Goal: Connect with others: Establish contact or relationships with other users

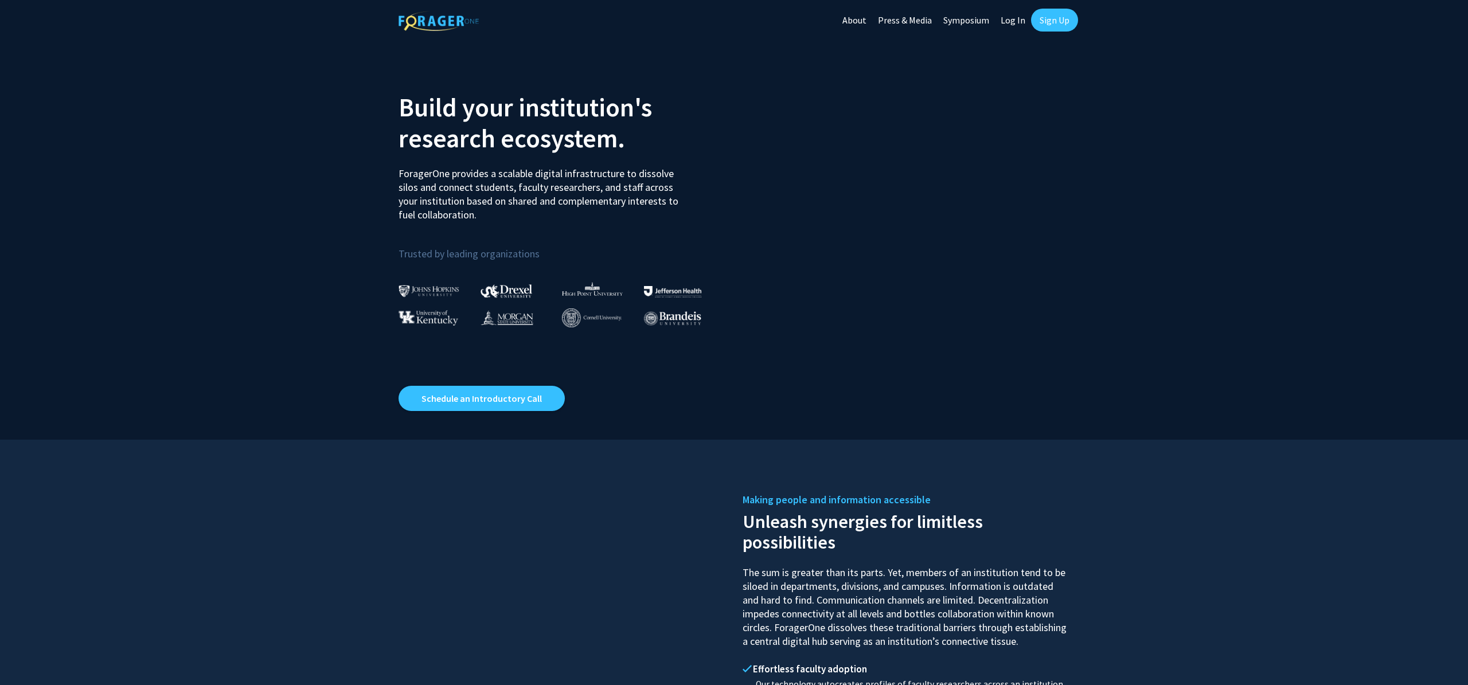
click at [1009, 19] on link "Log In" at bounding box center [1013, 20] width 36 height 40
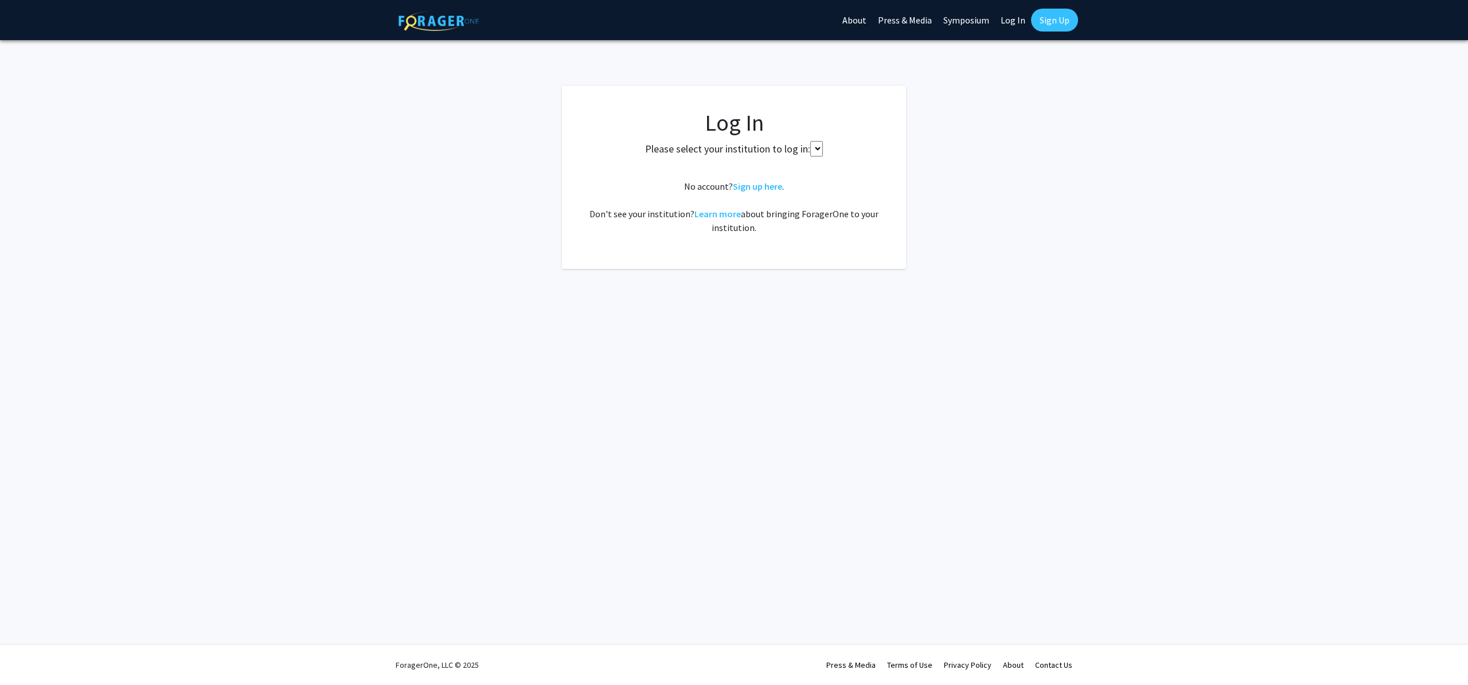
select select
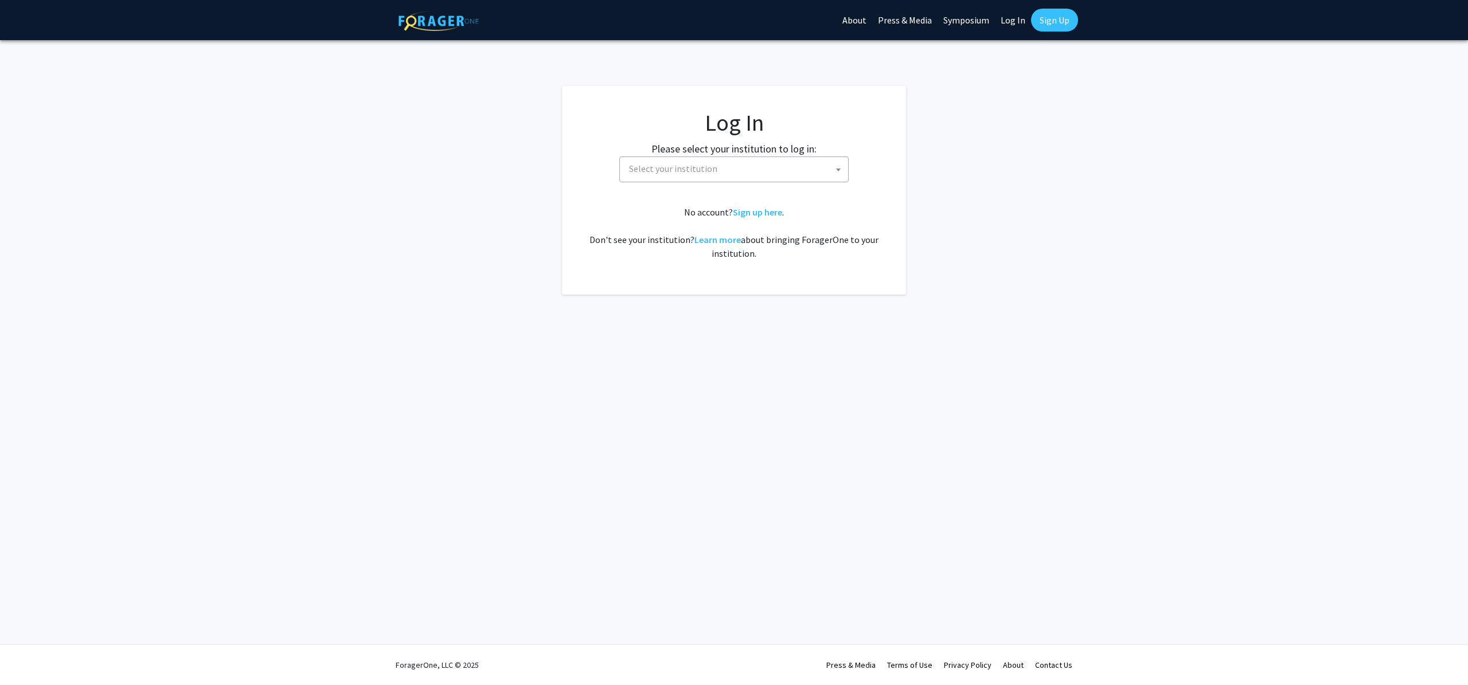
click at [721, 173] on span "Select your institution" at bounding box center [737, 169] width 224 height 24
type input "MISSOURI"
select select "33"
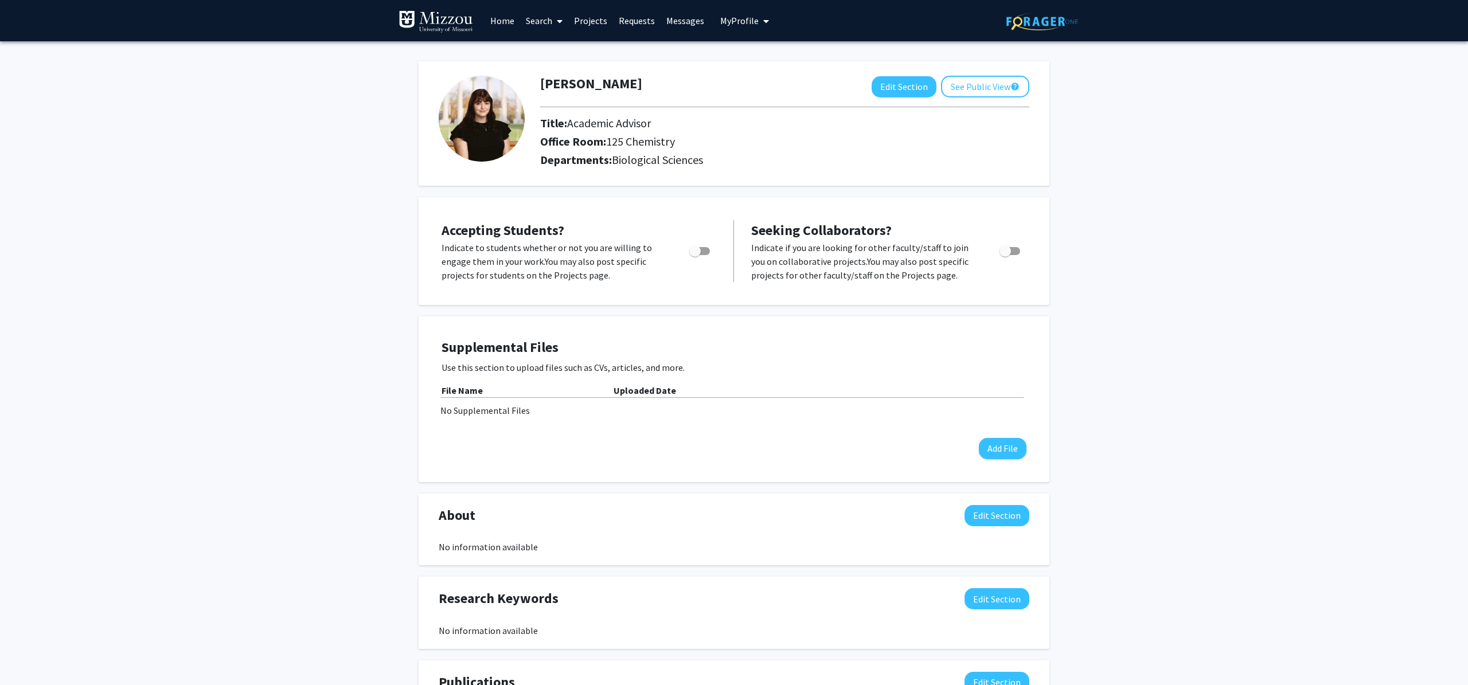
click at [752, 17] on span "My Profile" at bounding box center [739, 20] width 38 height 11
click at [502, 22] on link "Home" at bounding box center [503, 21] width 36 height 40
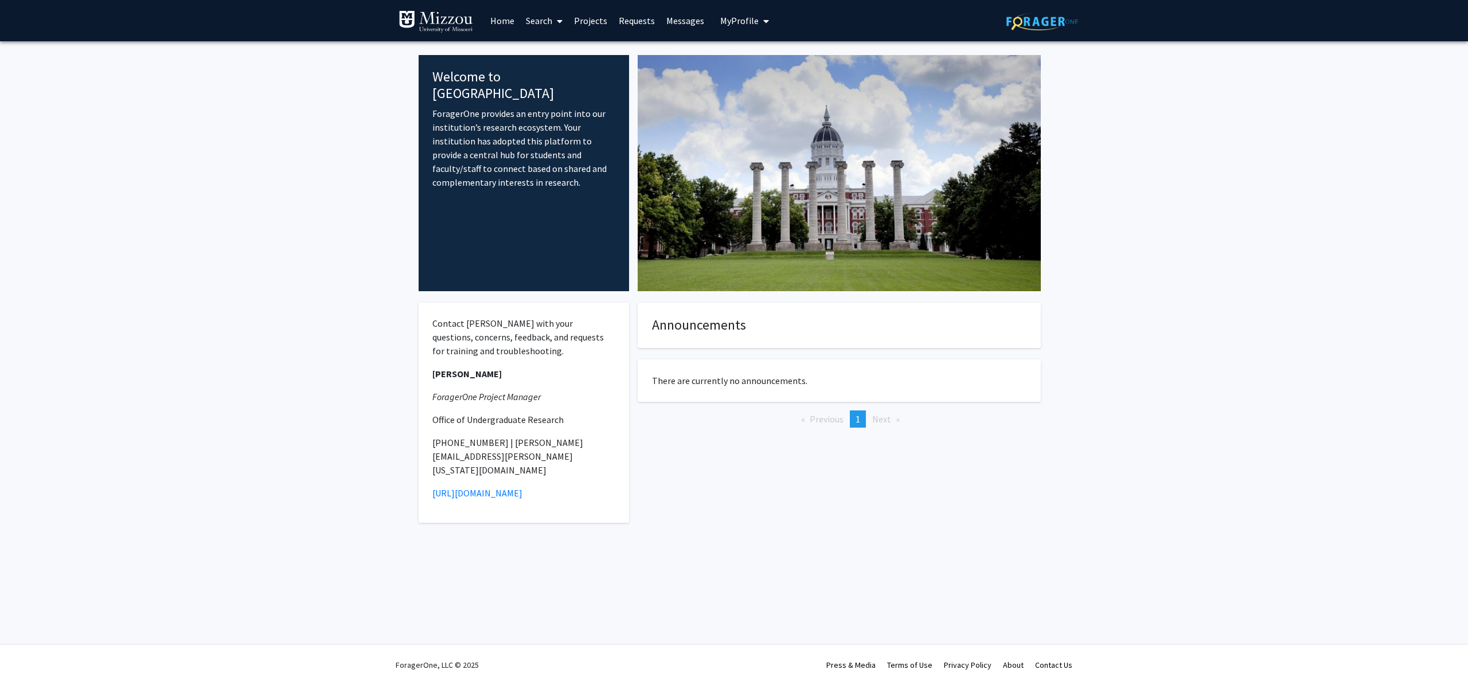
click at [525, 18] on link "Search" at bounding box center [544, 21] width 48 height 40
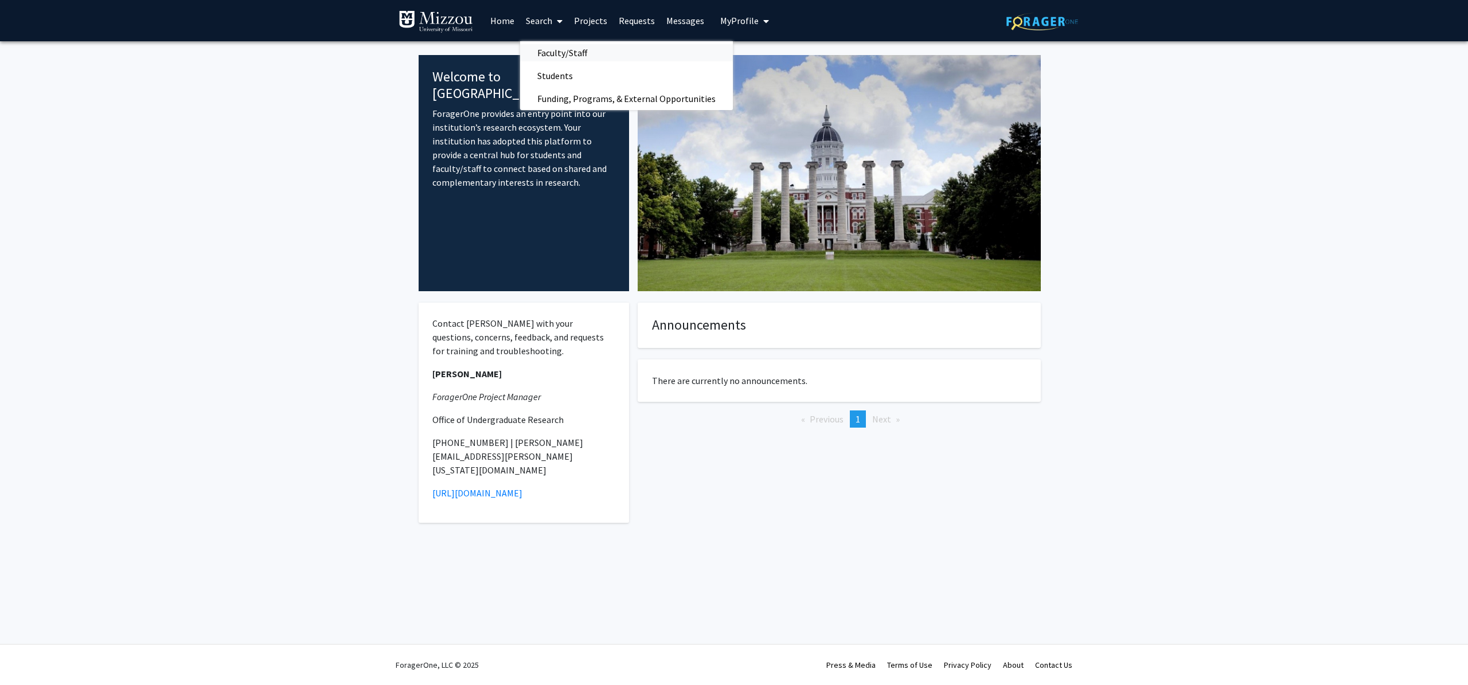
click at [578, 58] on span "Faculty/Staff" at bounding box center [562, 52] width 84 height 23
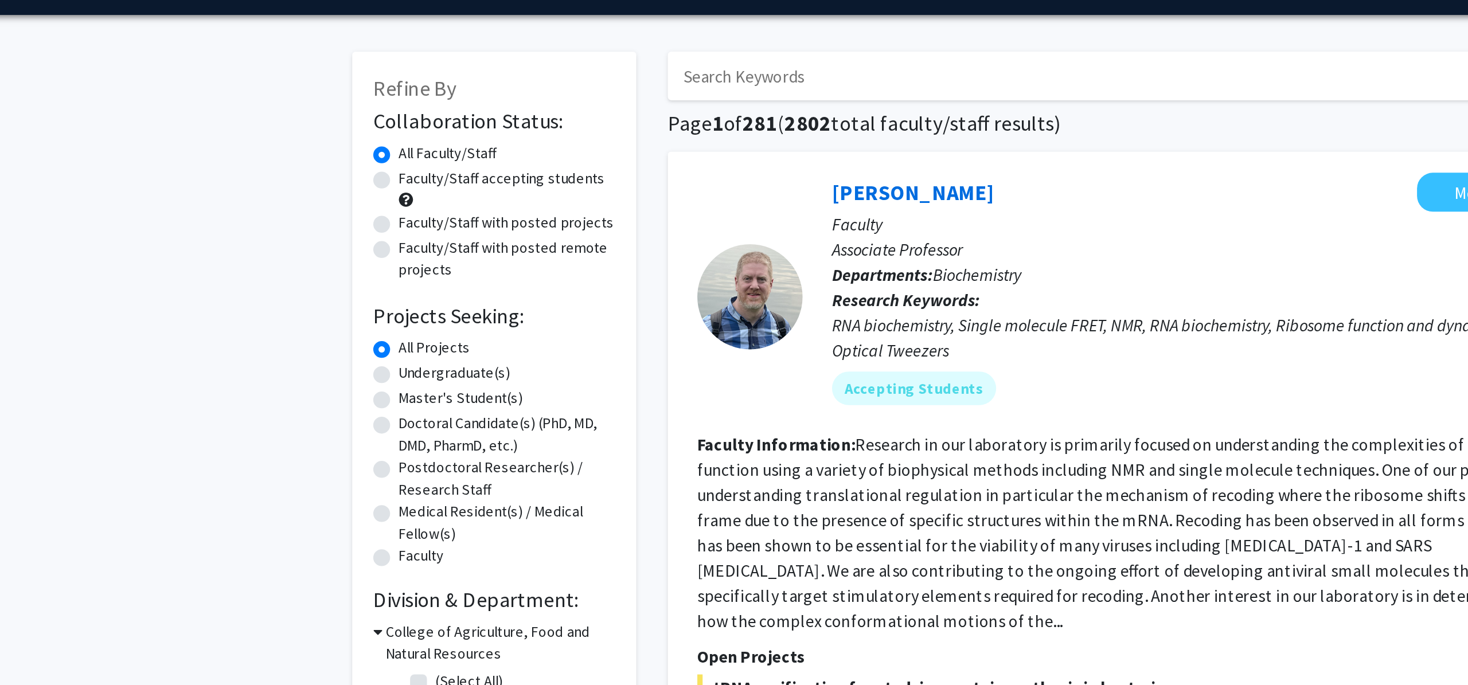
click at [424, 131] on label "Faculty/Staff accepting students" at bounding box center [480, 130] width 112 height 12
click at [424, 131] on input "Faculty/Staff accepting students" at bounding box center [427, 127] width 7 height 7
radio input "true"
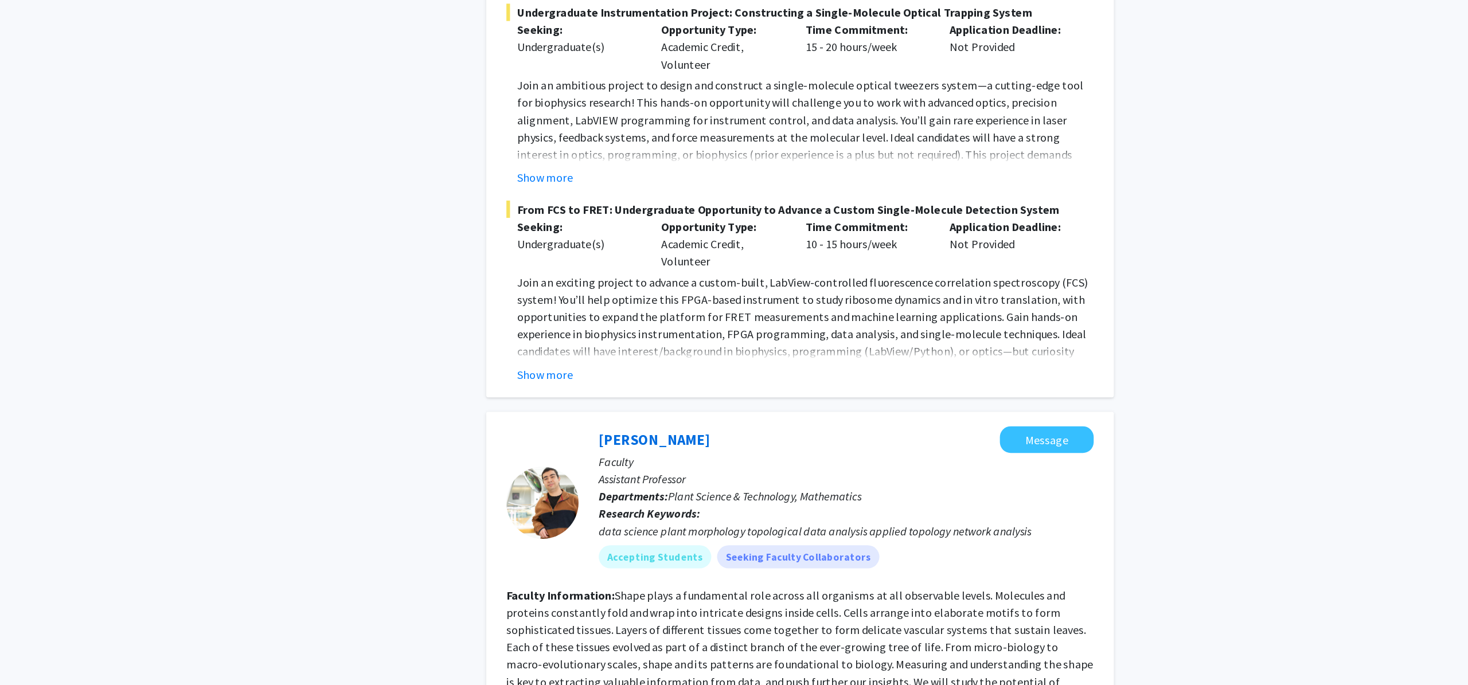
scroll to position [570, 0]
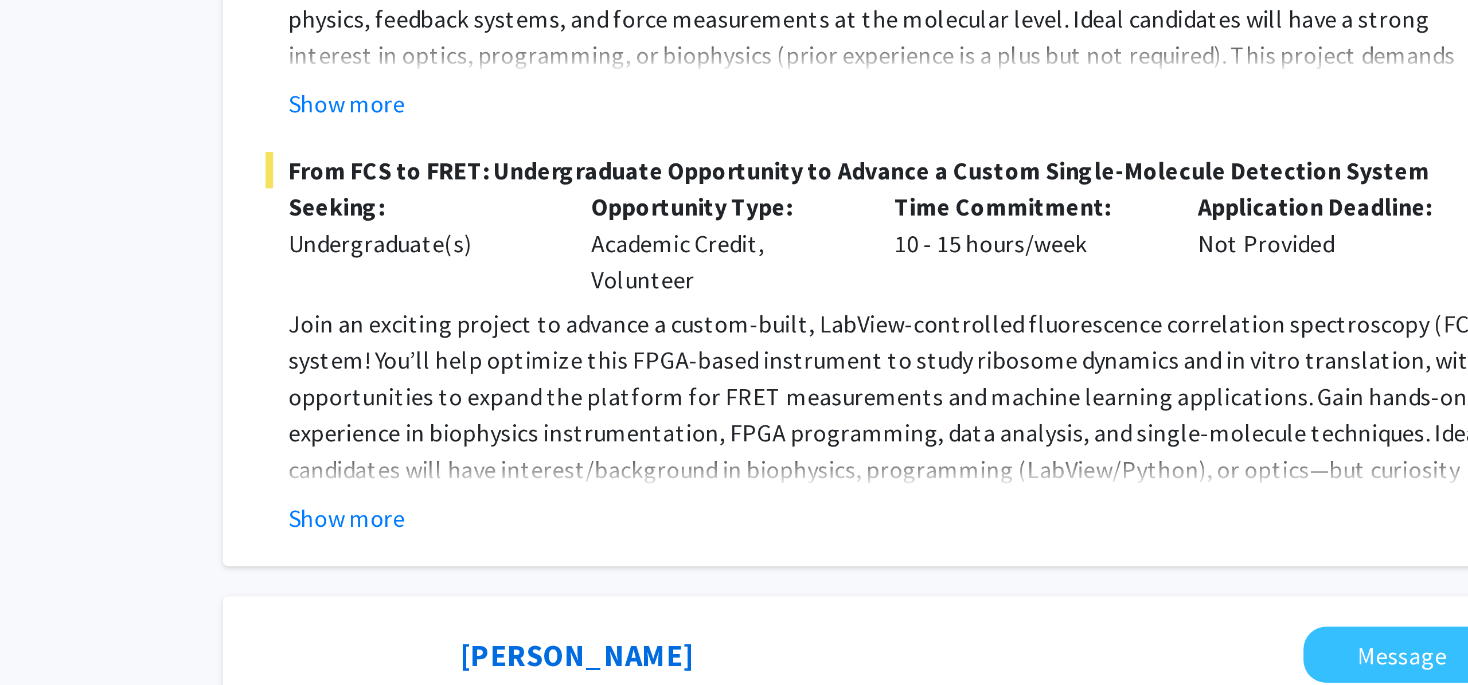
drag, startPoint x: 755, startPoint y: 334, endPoint x: 705, endPoint y: 326, distance: 50.0
click at [705, 326] on div "Opportunity Type: Academic Credit, Volunteer" at bounding box center [758, 334] width 115 height 41
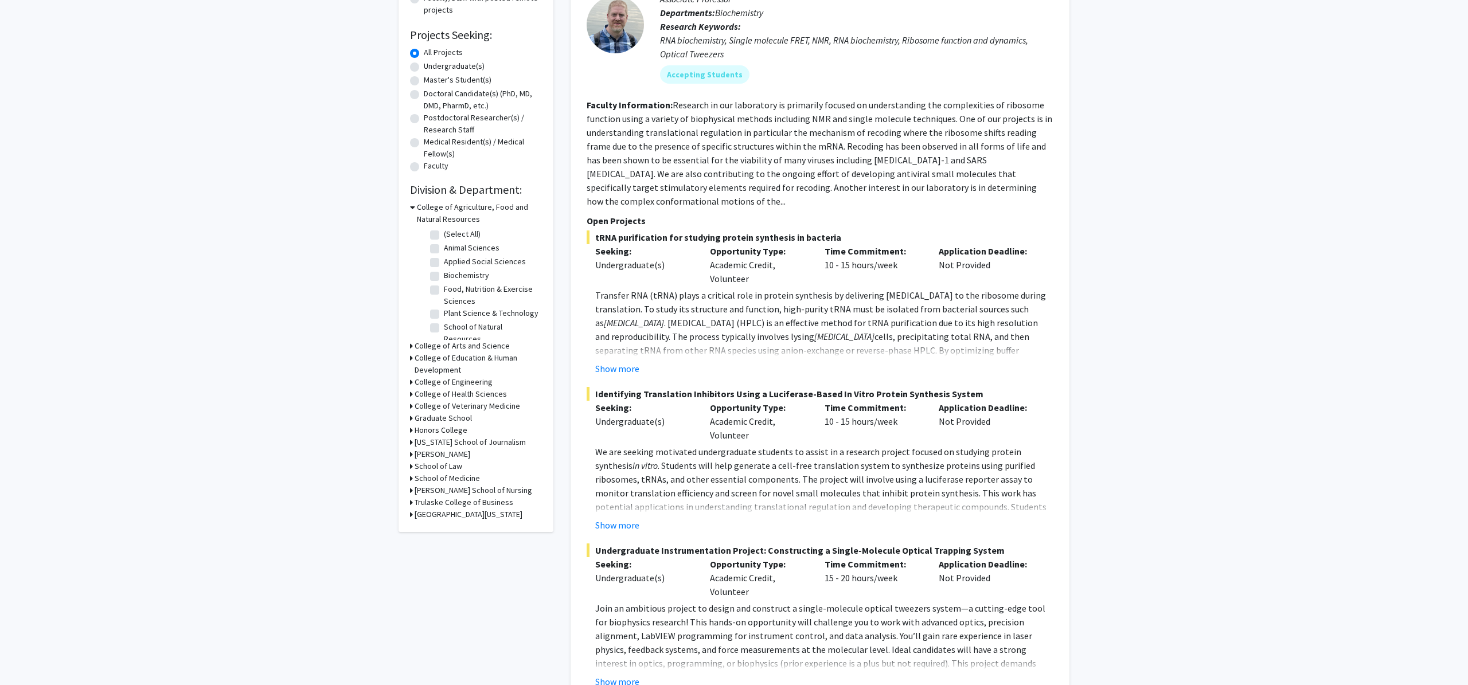
scroll to position [172, 0]
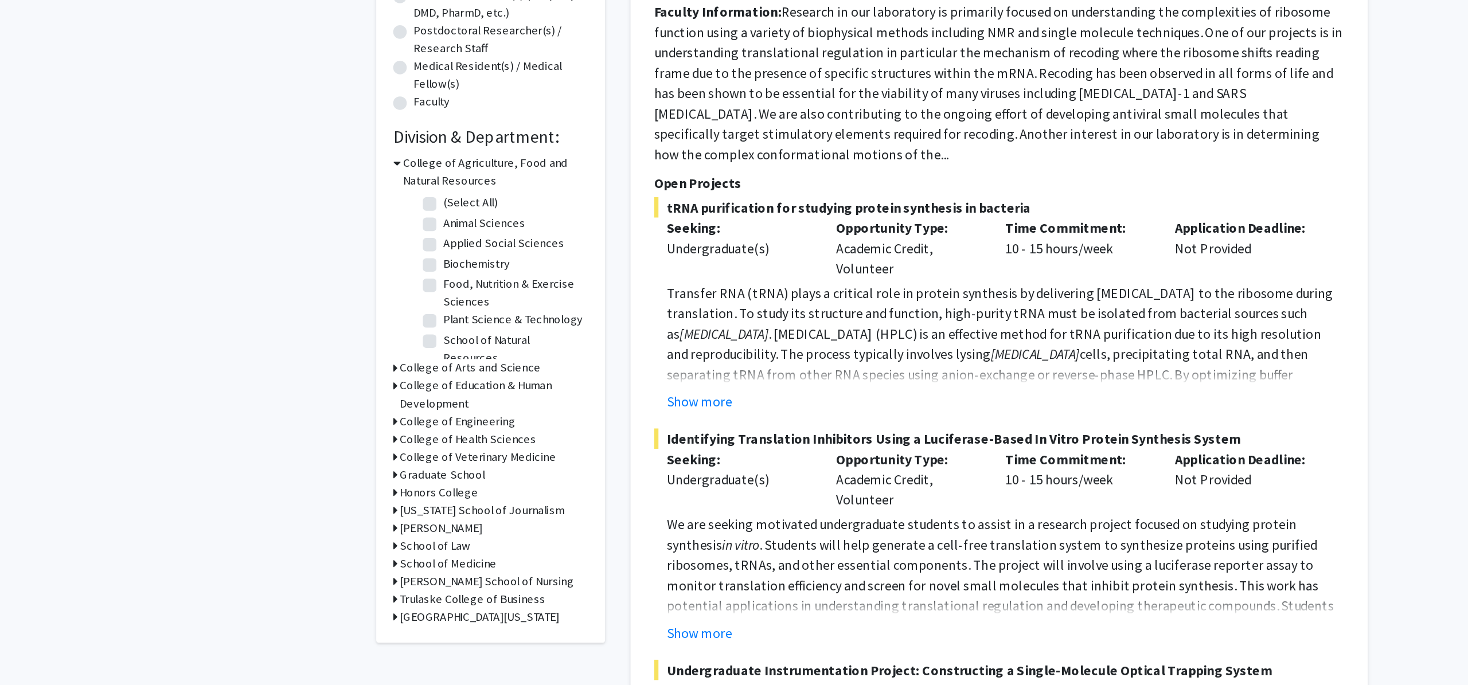
click at [410, 340] on icon at bounding box center [411, 344] width 3 height 12
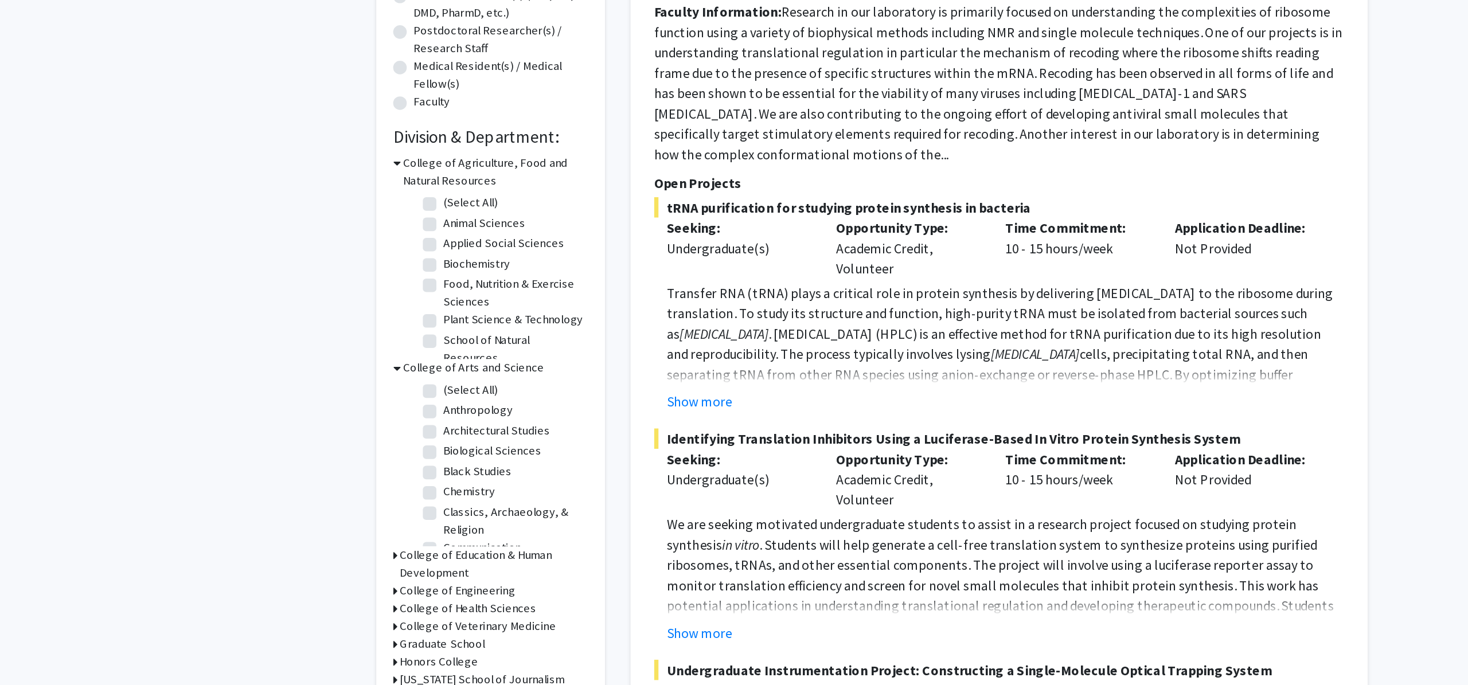
click at [444, 397] on label "Biological Sciences" at bounding box center [477, 401] width 67 height 12
click at [444, 397] on input "Biological Sciences" at bounding box center [447, 398] width 7 height 7
checkbox input "true"
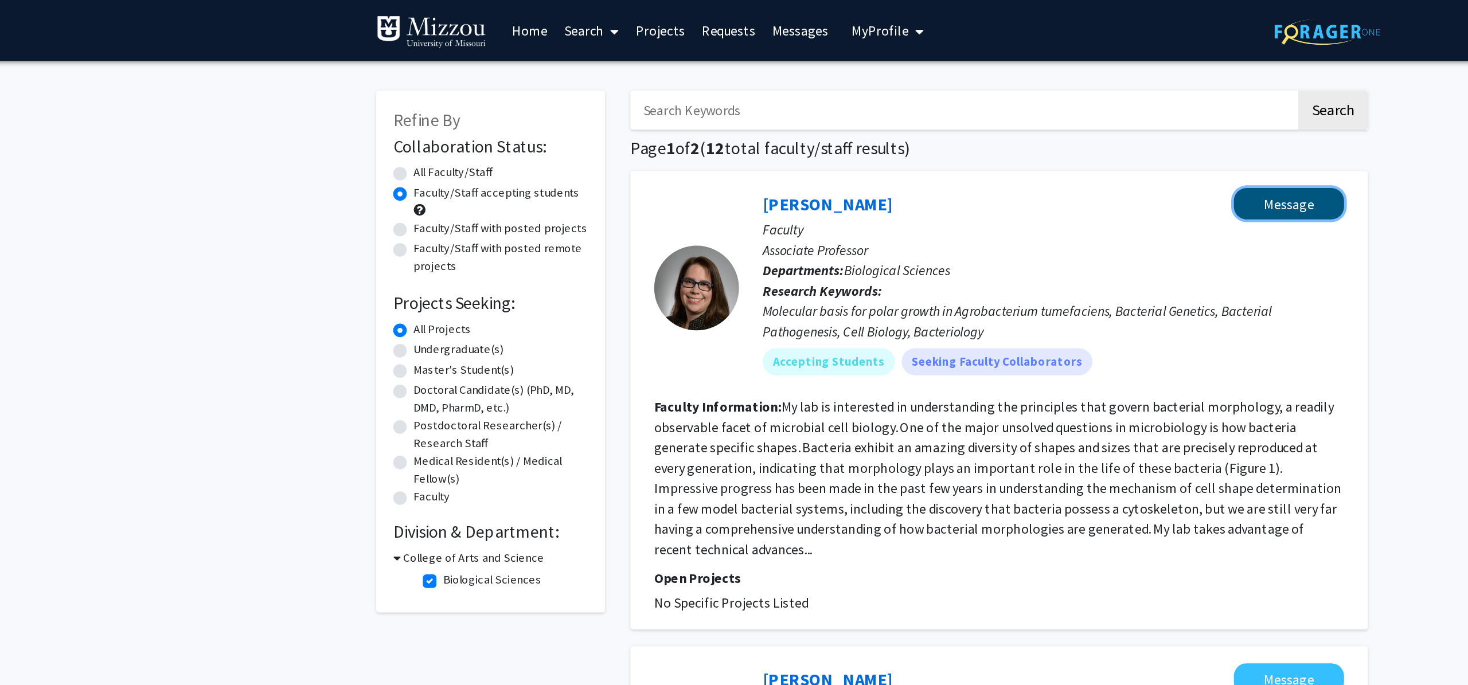
click at [1024, 137] on button "Message" at bounding box center [1016, 137] width 75 height 21
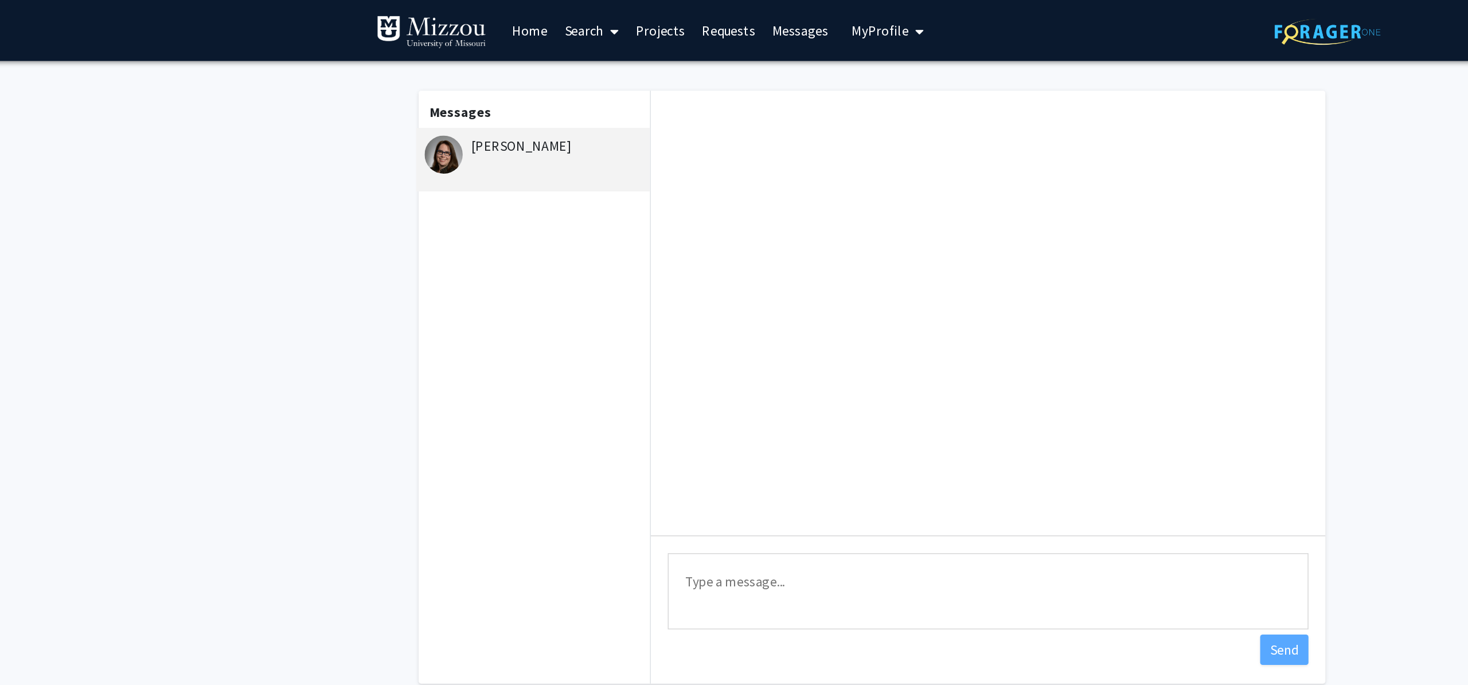
click at [737, 395] on textarea "Type a message" at bounding box center [813, 401] width 434 height 52
click at [502, 22] on link "Home" at bounding box center [503, 21] width 36 height 40
